Goal: Transaction & Acquisition: Purchase product/service

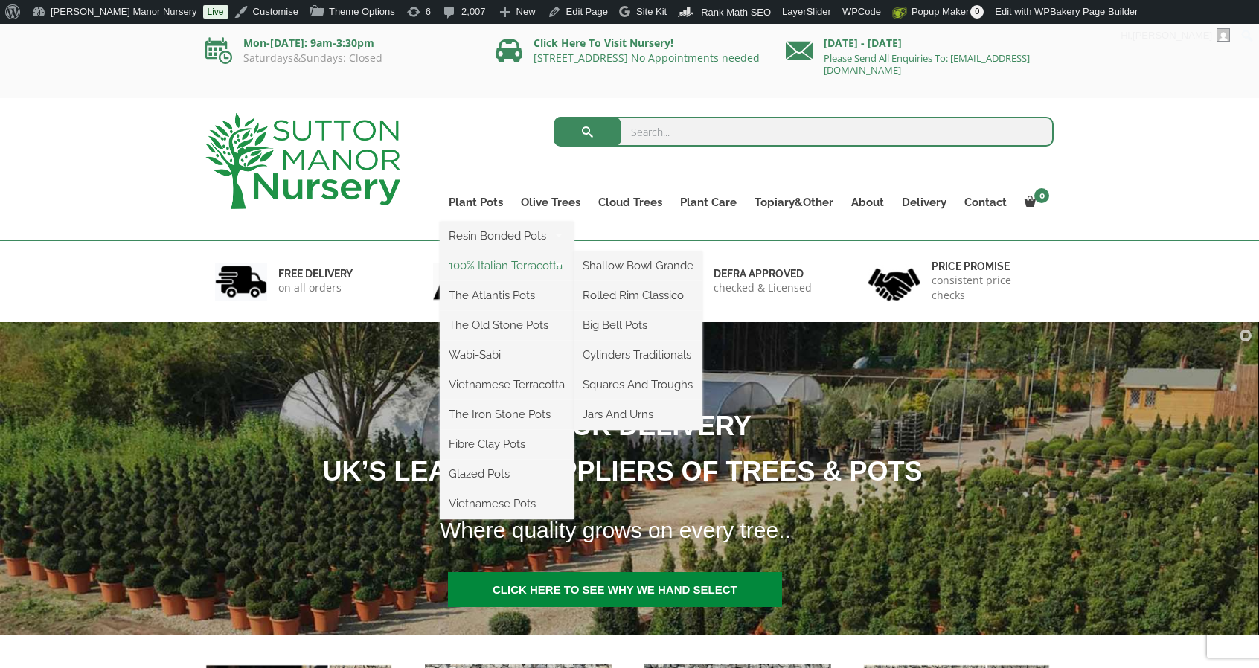
click at [484, 263] on link "100% Italian Terracotta" at bounding box center [507, 265] width 134 height 22
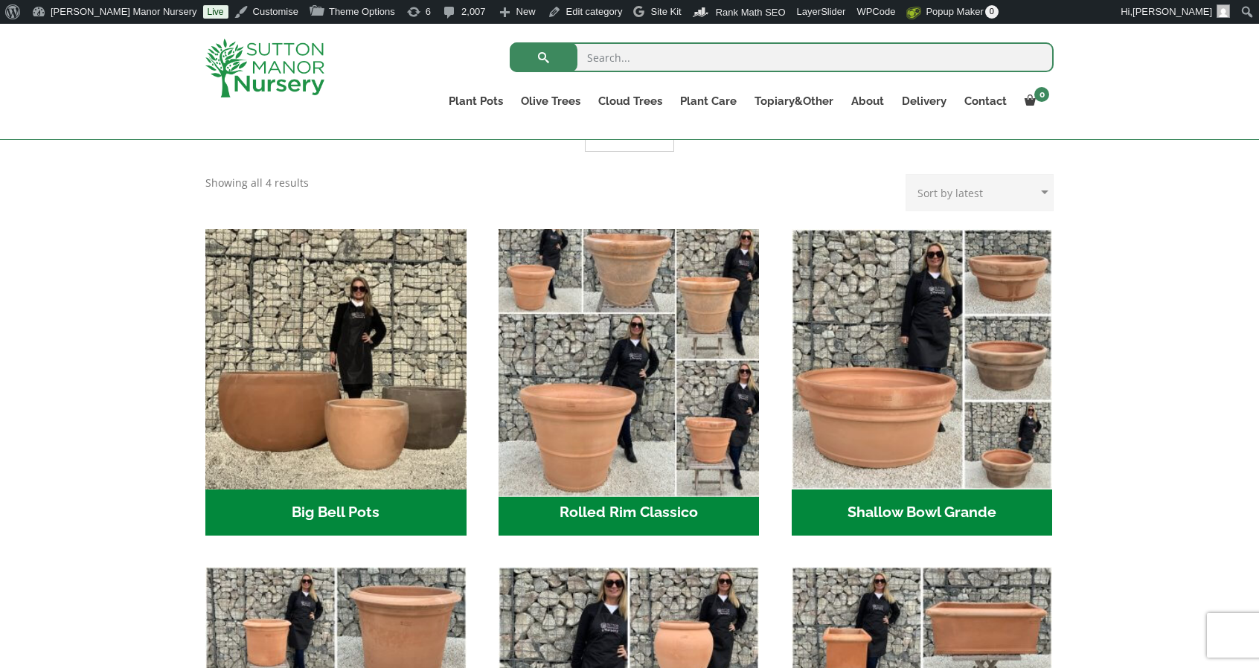
scroll to position [387, 0]
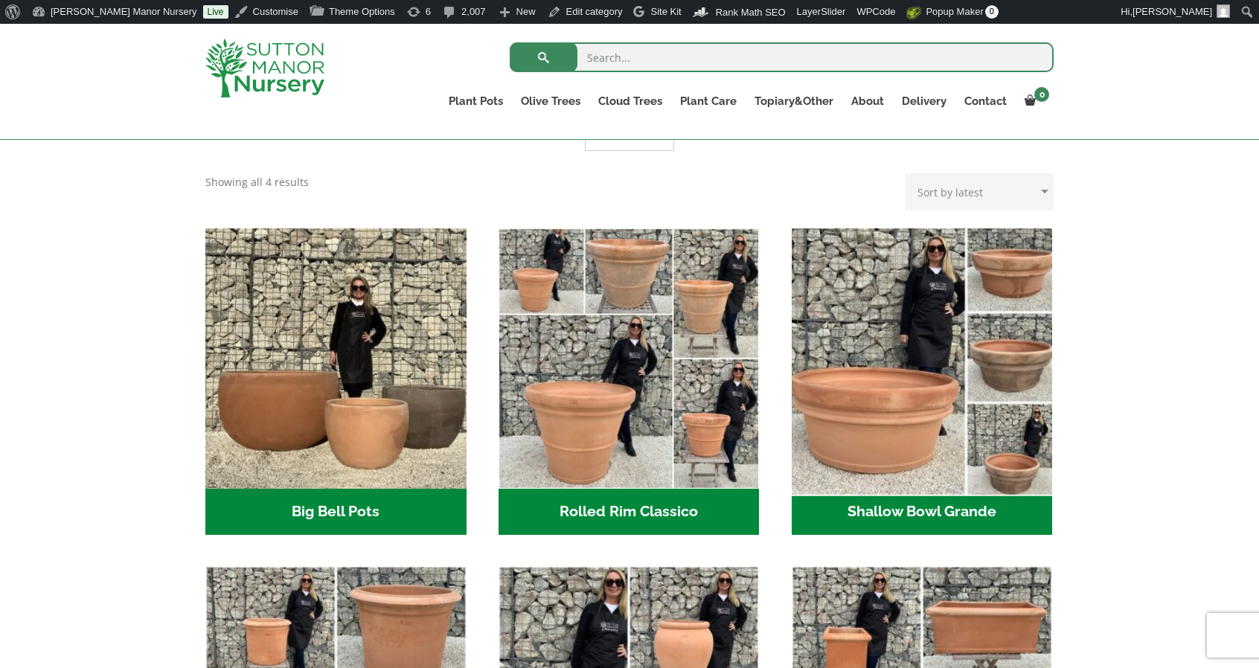
click at [848, 438] on img "Visit product category Shallow Bowl Grande" at bounding box center [922, 359] width 274 height 274
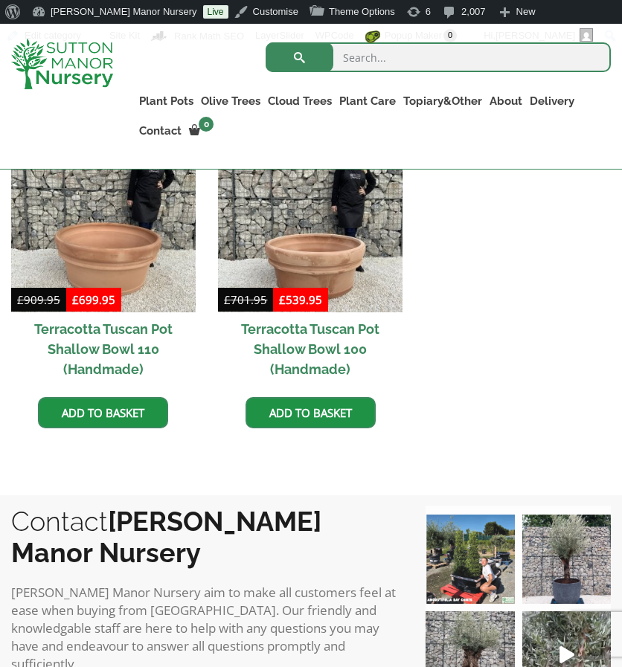
scroll to position [767, 0]
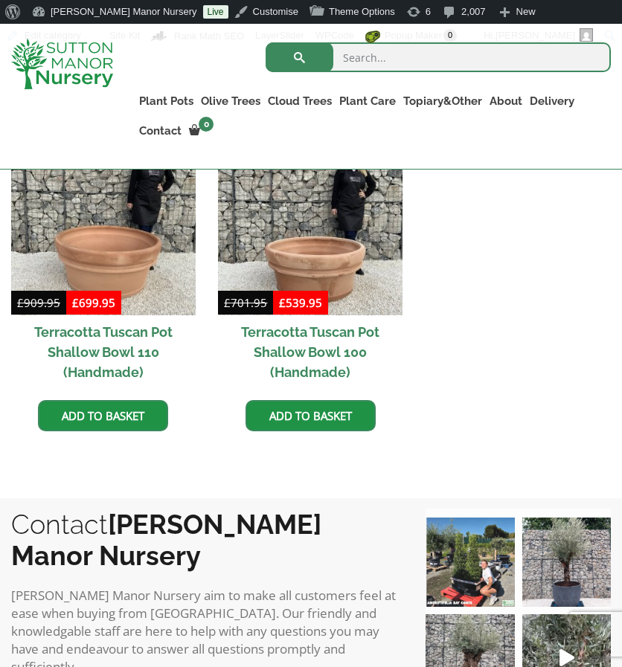
click at [479, 289] on ul "Sale! £ 909.95 Original price was: £909.95. £ 699.95 Current price is: £699.95.…" at bounding box center [311, 297] width 600 height 332
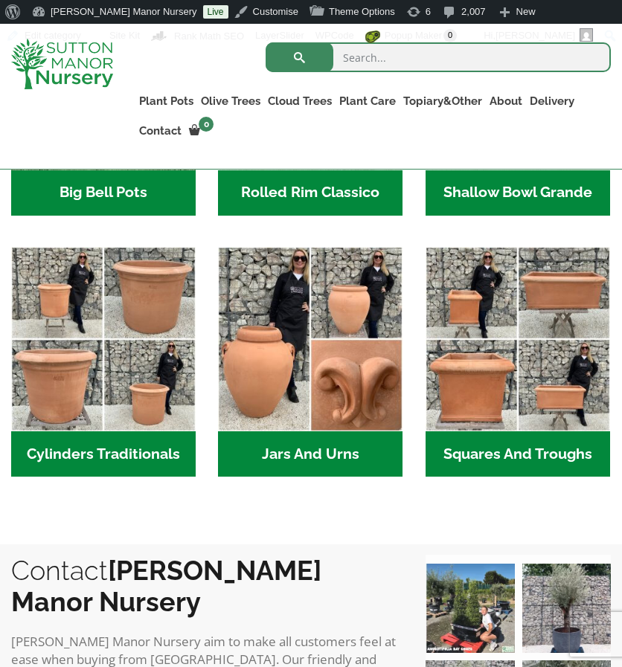
scroll to position [696, 0]
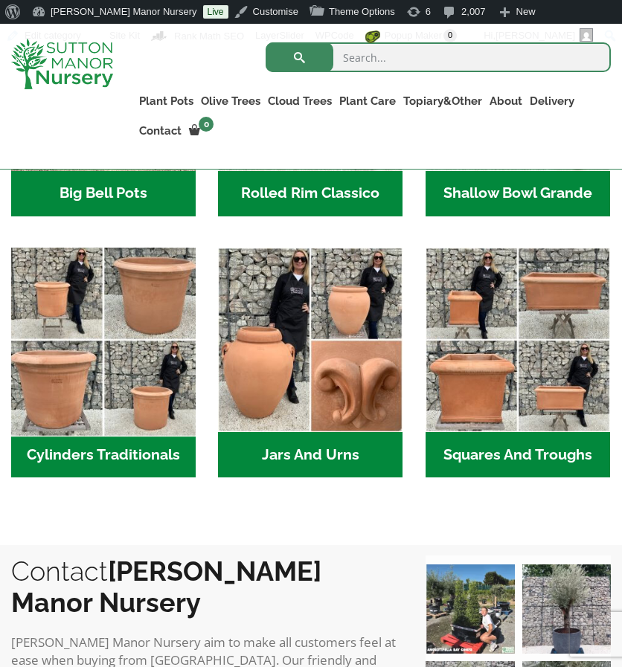
click at [67, 371] on img "Visit product category Cylinders Traditionals" at bounding box center [103, 339] width 193 height 193
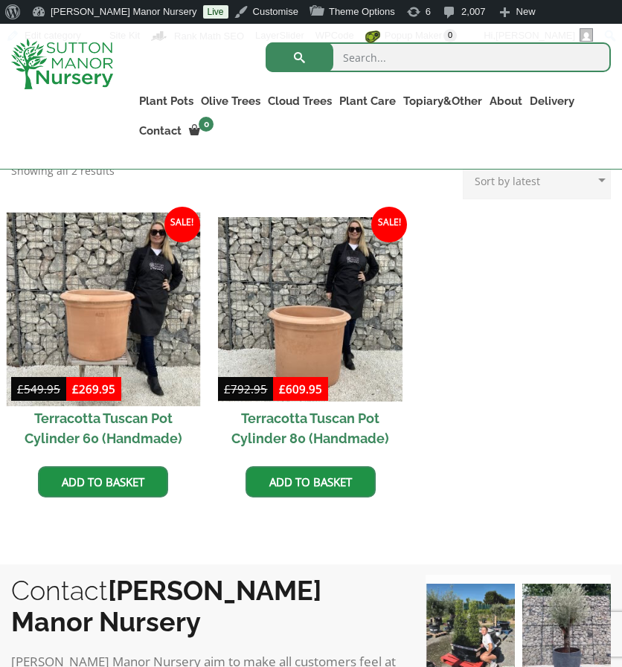
scroll to position [711, 0]
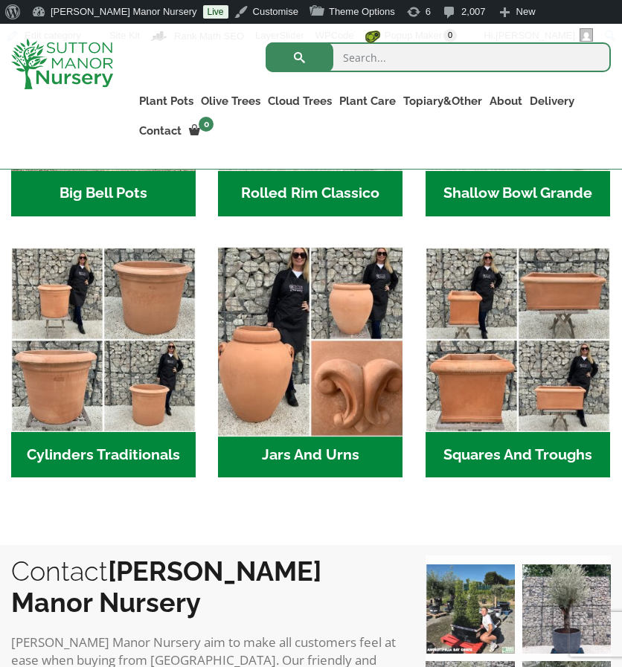
click at [333, 318] on img "Visit product category Jars And Urns" at bounding box center [310, 339] width 193 height 193
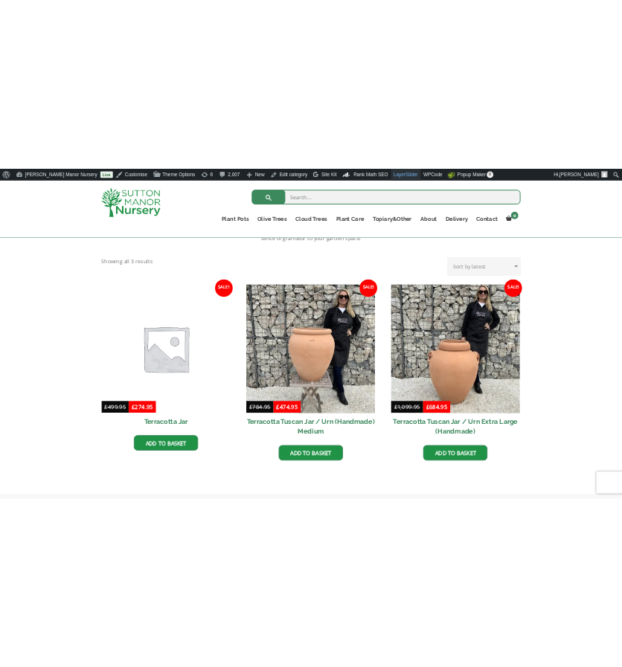
scroll to position [664, 0]
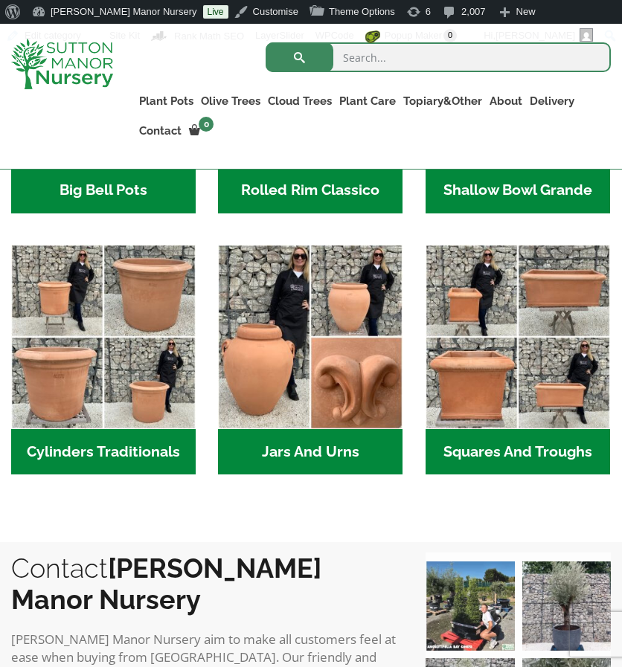
scroll to position [696, 0]
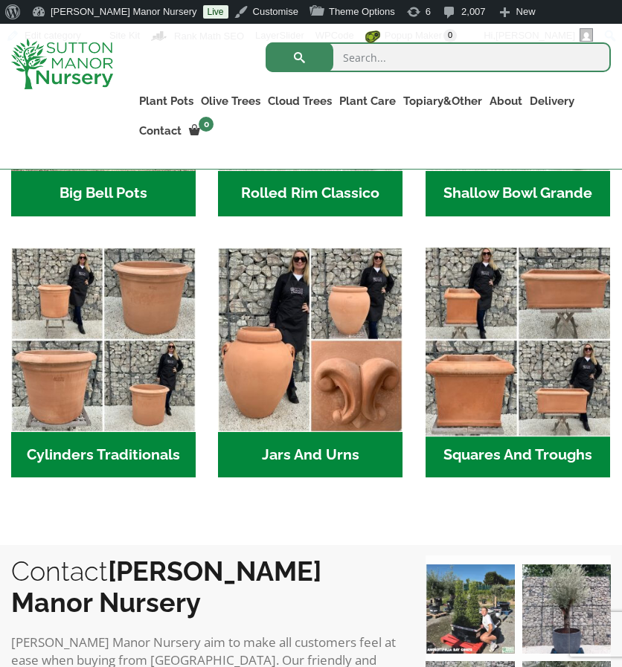
click at [491, 355] on img "Visit product category Squares And Troughs" at bounding box center [517, 339] width 193 height 193
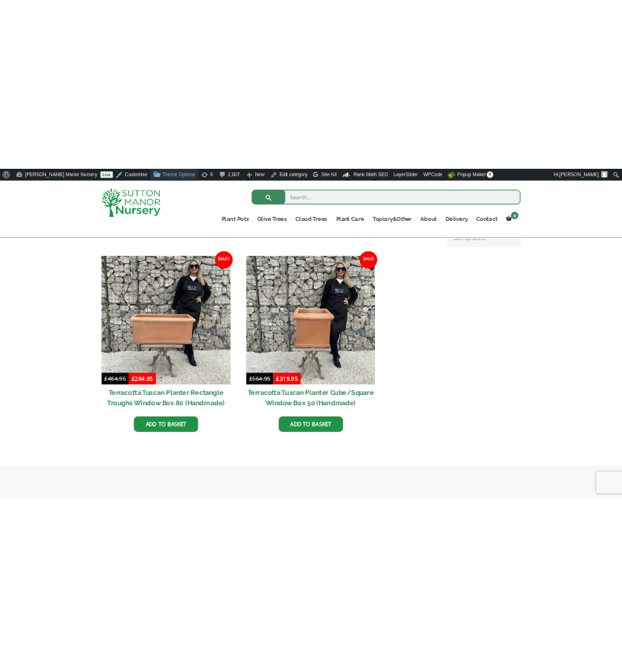
scroll to position [740, 0]
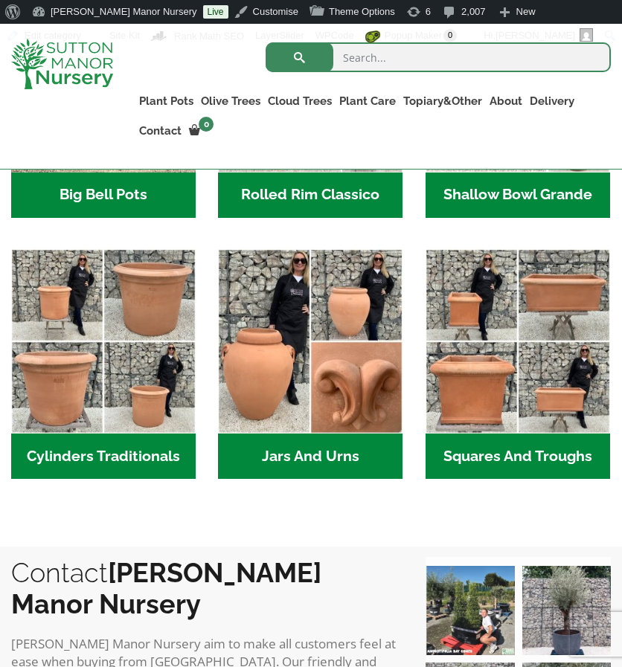
scroll to position [696, 0]
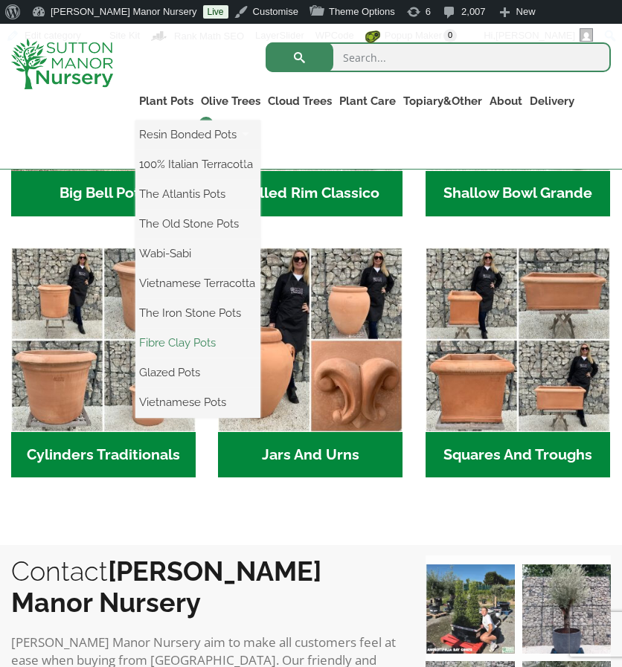
click at [180, 338] on link "Fibre Clay Pots" at bounding box center [197, 343] width 125 height 22
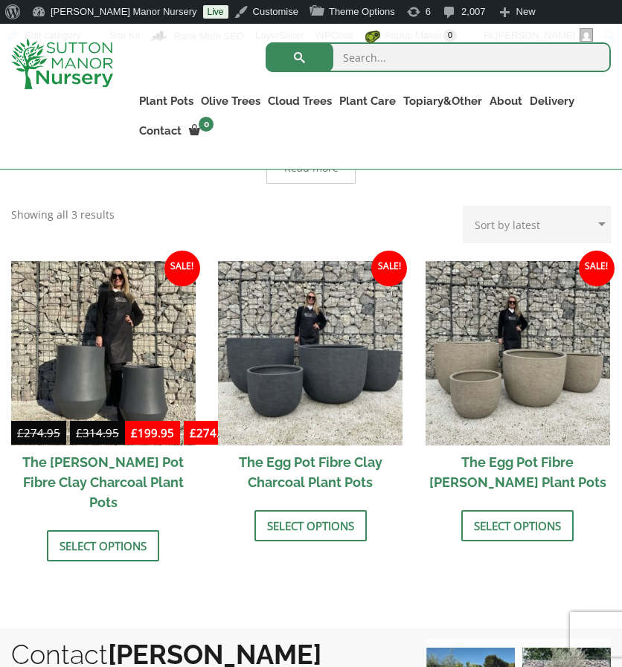
scroll to position [432, 0]
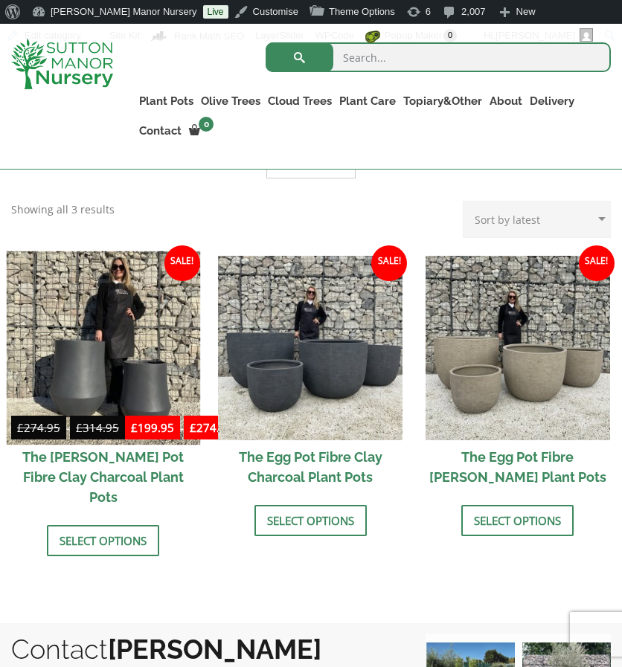
click at [167, 345] on img at bounding box center [103, 347] width 193 height 193
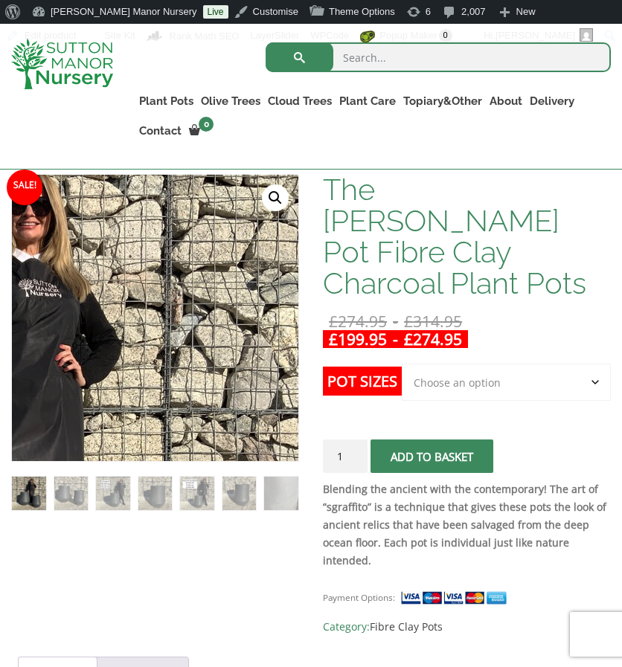
scroll to position [262, 0]
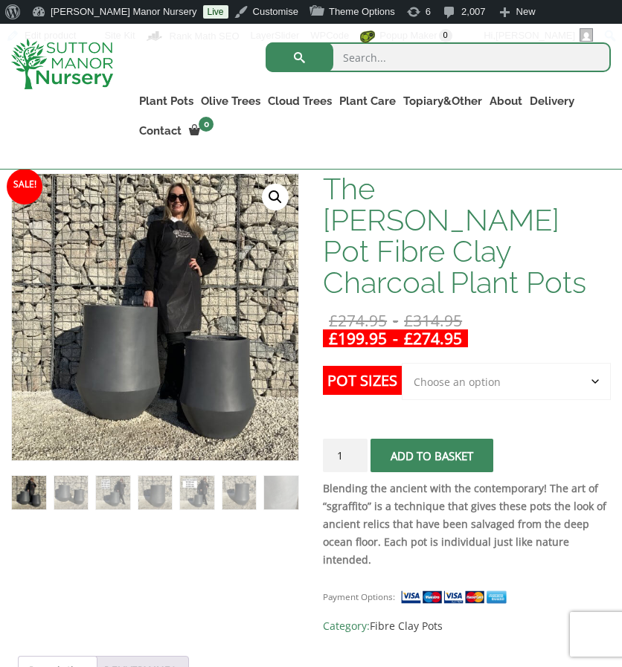
click at [466, 363] on select "Choose an option Click here to buy the 2nd To Largest Pot In The Picture Click …" at bounding box center [506, 381] width 209 height 37
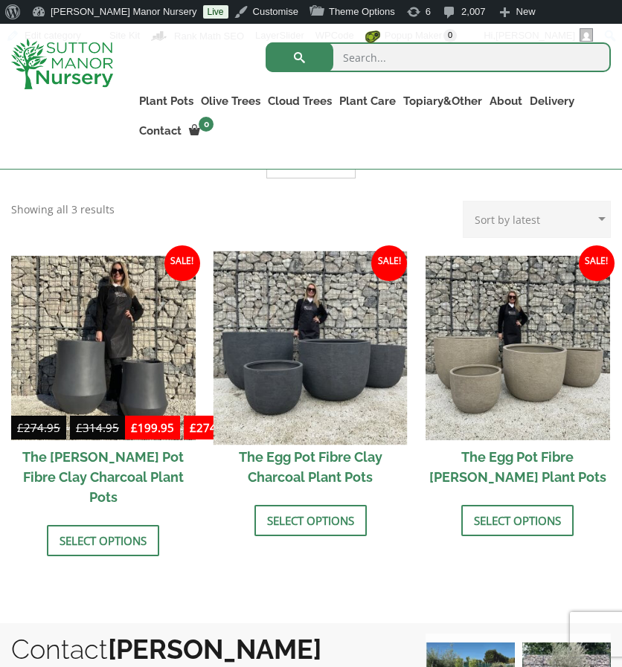
click at [299, 370] on img at bounding box center [310, 347] width 193 height 193
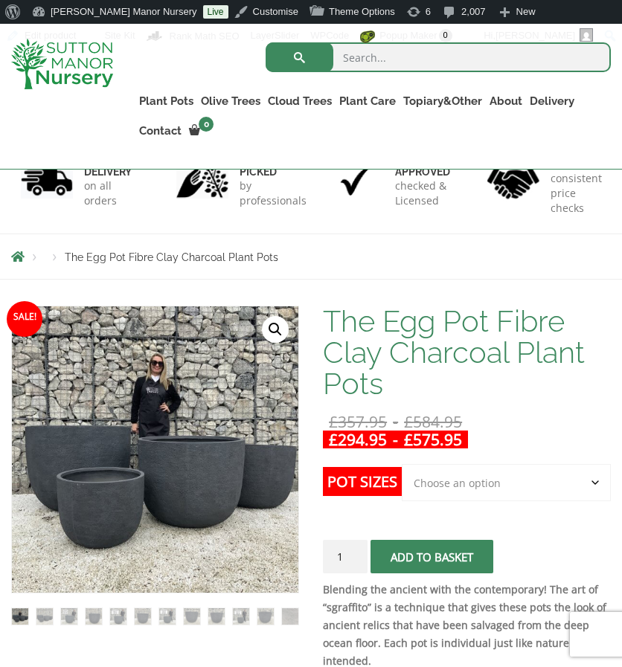
scroll to position [141, 0]
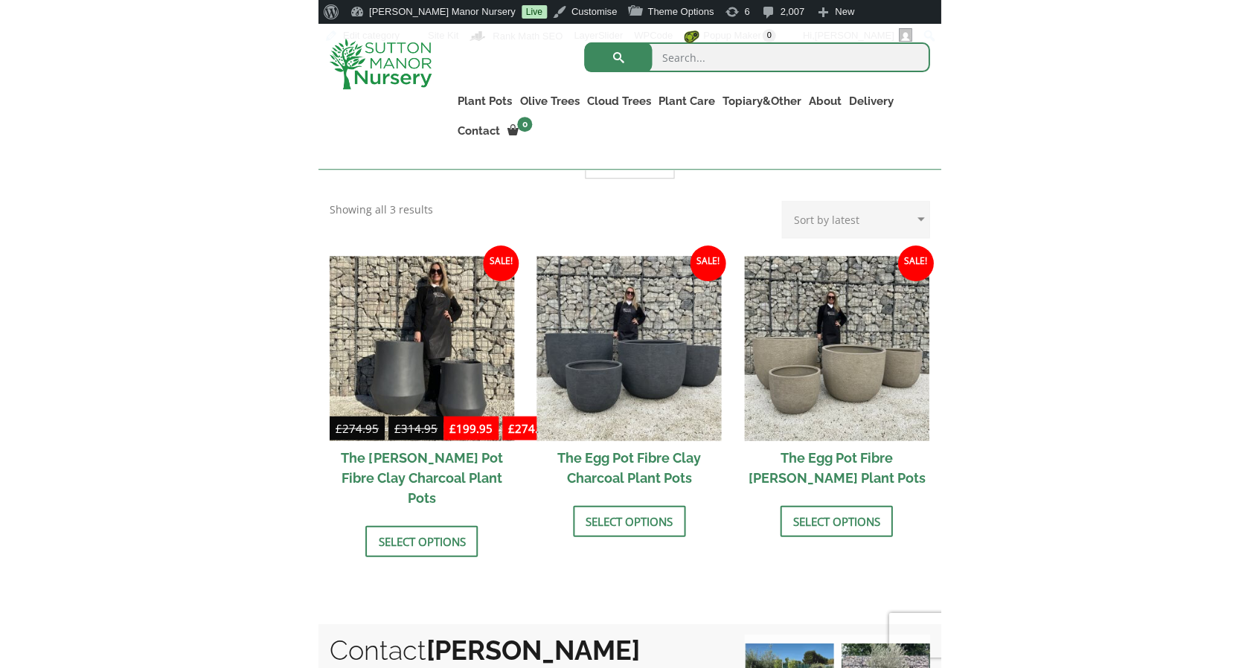
scroll to position [365, 0]
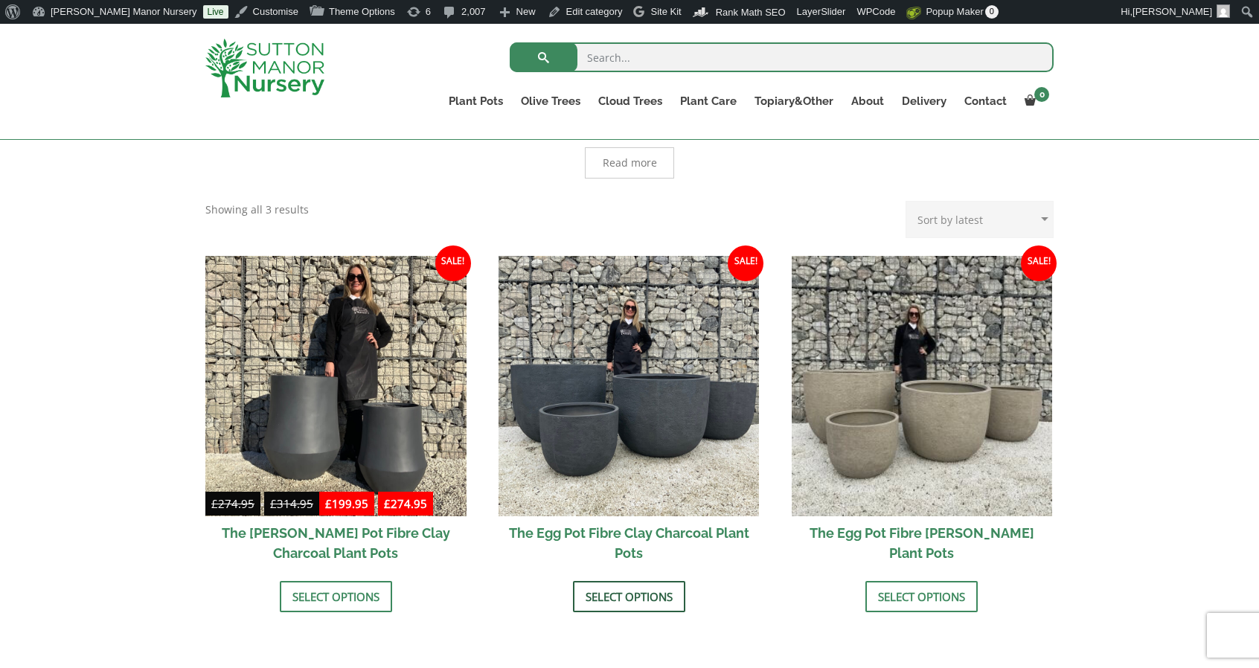
click at [621, 605] on link "Select options" at bounding box center [629, 596] width 112 height 31
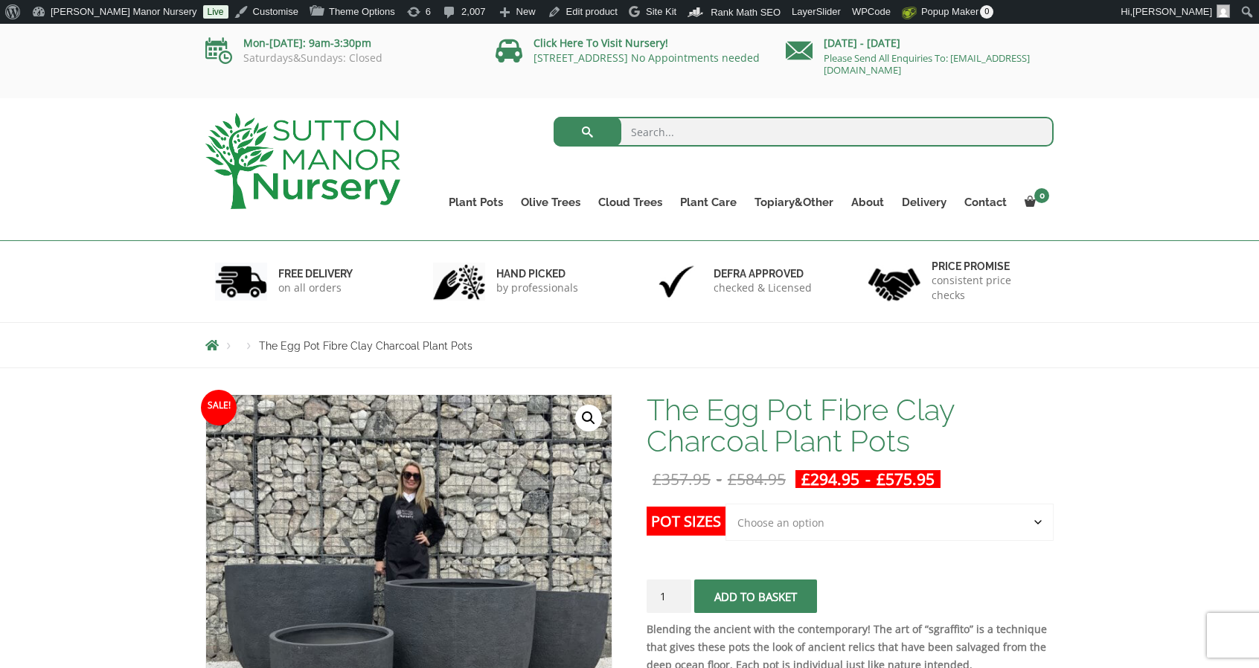
click at [755, 596] on span "submit" at bounding box center [755, 596] width 0 height 0
click at [865, 525] on select "Choose an option Click here to buy the 5th To Largest Pot In The Picture Click …" at bounding box center [889, 522] width 328 height 37
click at [725, 504] on select "Choose an option Click here to buy the 5th To Largest Pot In The Picture Click …" at bounding box center [889, 522] width 328 height 37
select select "Click here to buy the 5th To Largest Pot In The Picture"
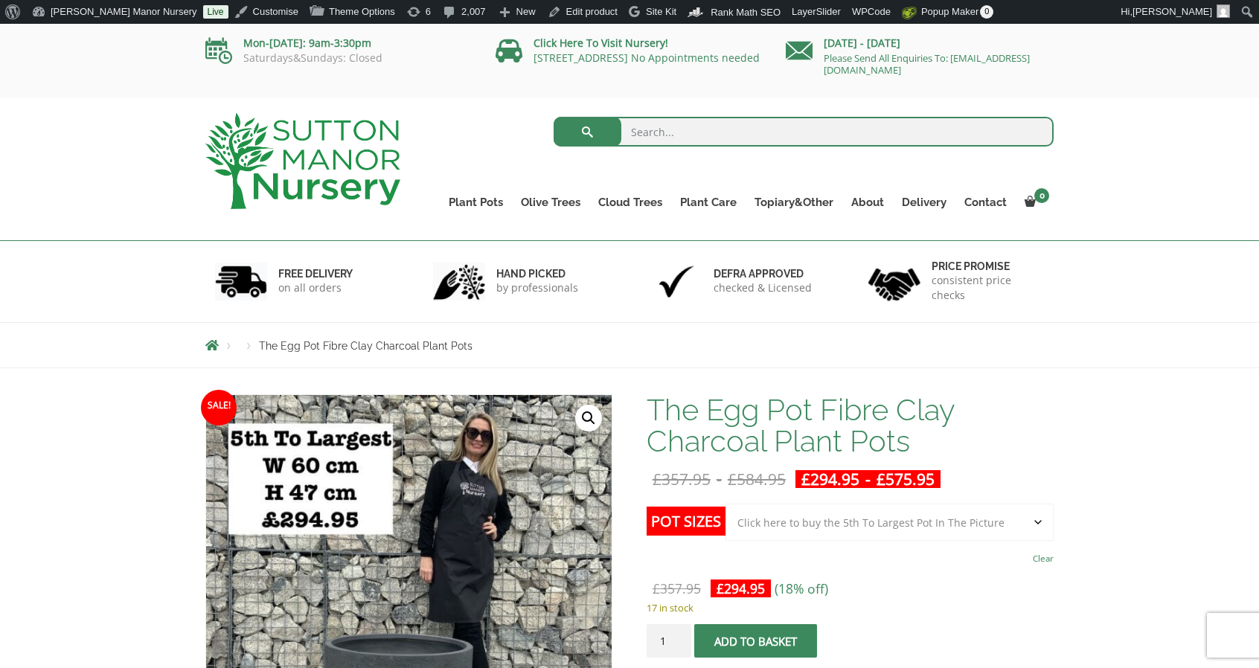
click at [755, 641] on span "submit" at bounding box center [755, 641] width 0 height 0
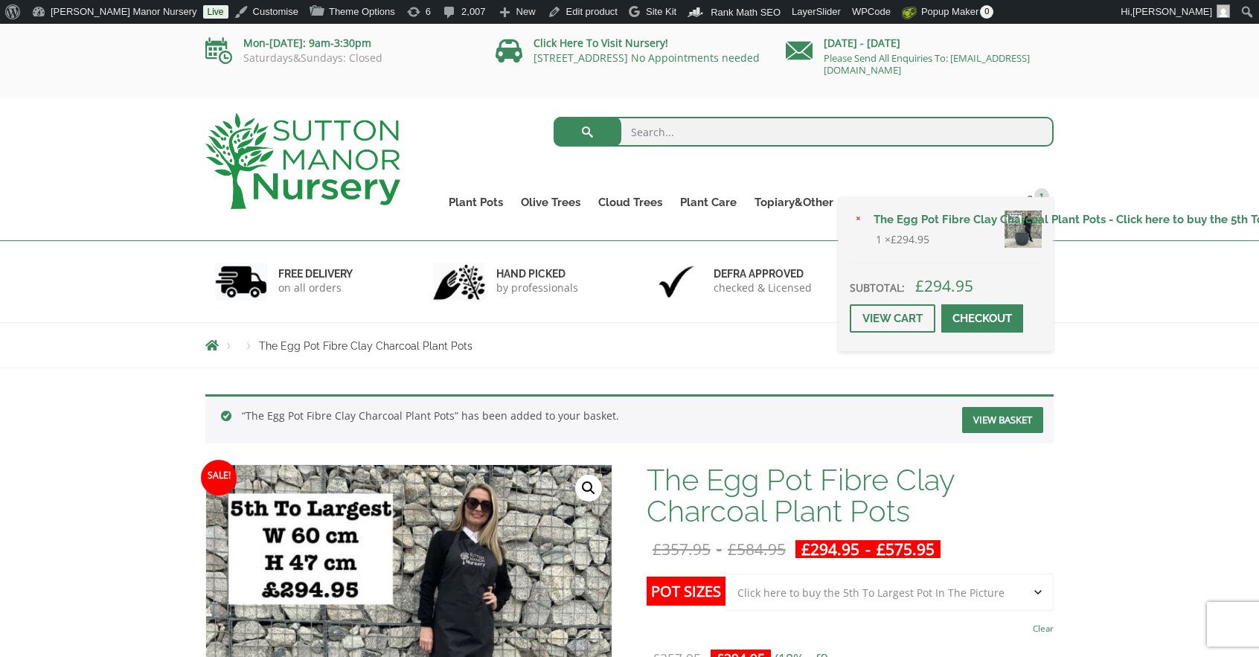
click at [982, 318] on span at bounding box center [982, 318] width 0 height 0
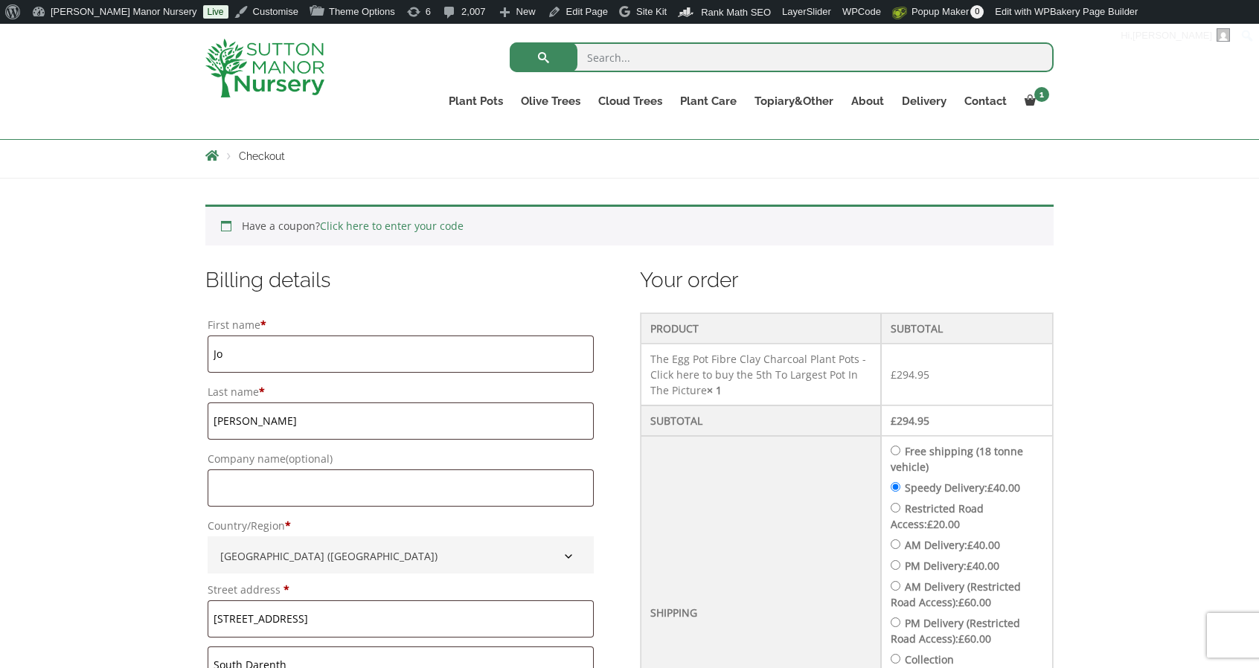
scroll to position [261, 0]
click at [388, 226] on link "Click here to enter your code" at bounding box center [392, 225] width 144 height 14
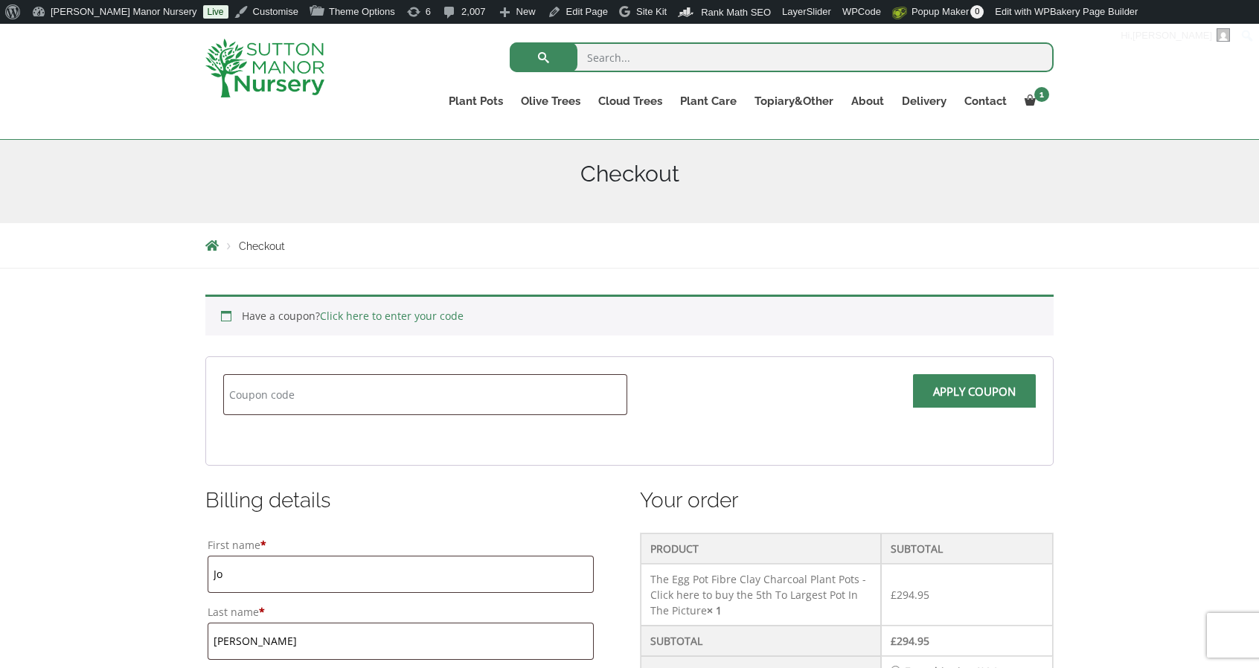
scroll to position [0, 0]
